Goal: Task Accomplishment & Management: Manage account settings

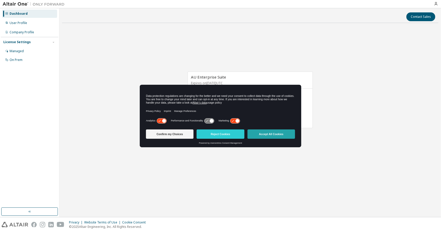
click at [269, 135] on button "Accept All Cookies" at bounding box center [272, 134] width 48 height 9
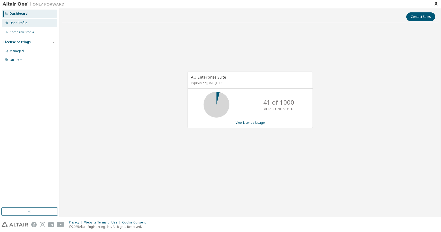
click at [38, 22] on div "User Profile" at bounding box center [29, 23] width 55 height 8
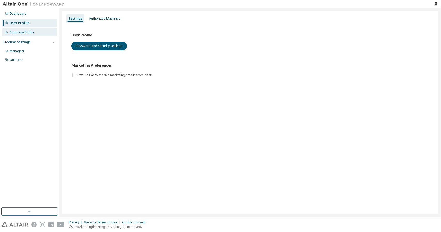
click at [28, 35] on div "Company Profile" at bounding box center [29, 32] width 55 height 8
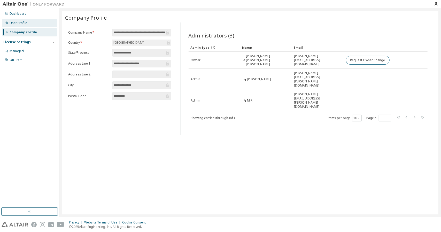
click at [46, 20] on div "User Profile" at bounding box center [29, 23] width 55 height 8
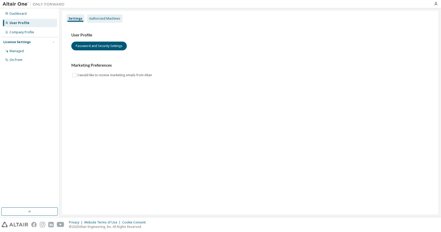
click at [99, 20] on div "Authorized Machines" at bounding box center [104, 19] width 31 height 4
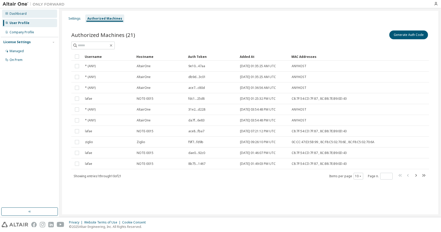
click at [52, 16] on div "Dashboard" at bounding box center [29, 14] width 55 height 8
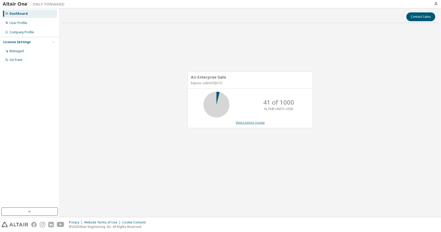
click at [252, 120] on link "View License Usage" at bounding box center [250, 122] width 29 height 4
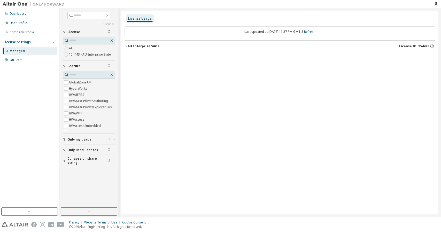
click at [126, 45] on icon "button" at bounding box center [126, 46] width 1 height 2
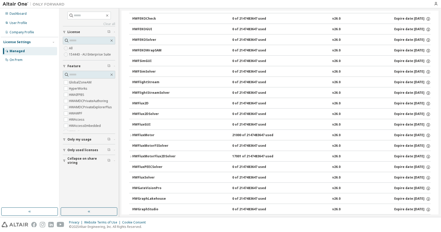
scroll to position [853, 0]
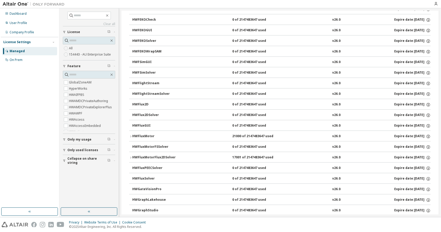
click at [137, 134] on div "HWFluxMotor" at bounding box center [155, 136] width 47 height 5
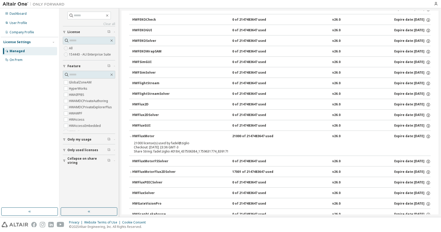
click at [160, 170] on div "HWFluxMotorFlux2DSolver" at bounding box center [155, 172] width 47 height 5
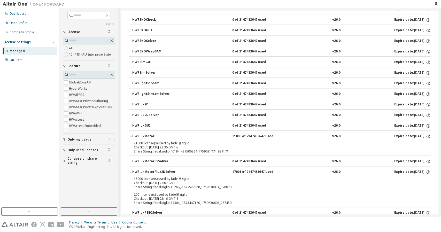
click at [160, 170] on div "HWFluxMotorFlux2DSolver" at bounding box center [155, 172] width 47 height 5
